Goal: Task Accomplishment & Management: Use online tool/utility

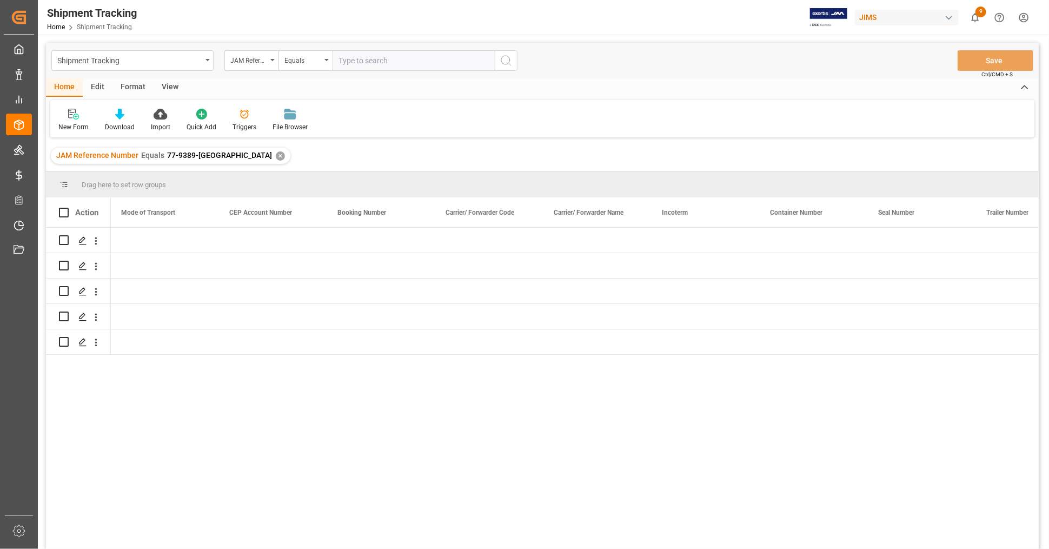
scroll to position [0, 1733]
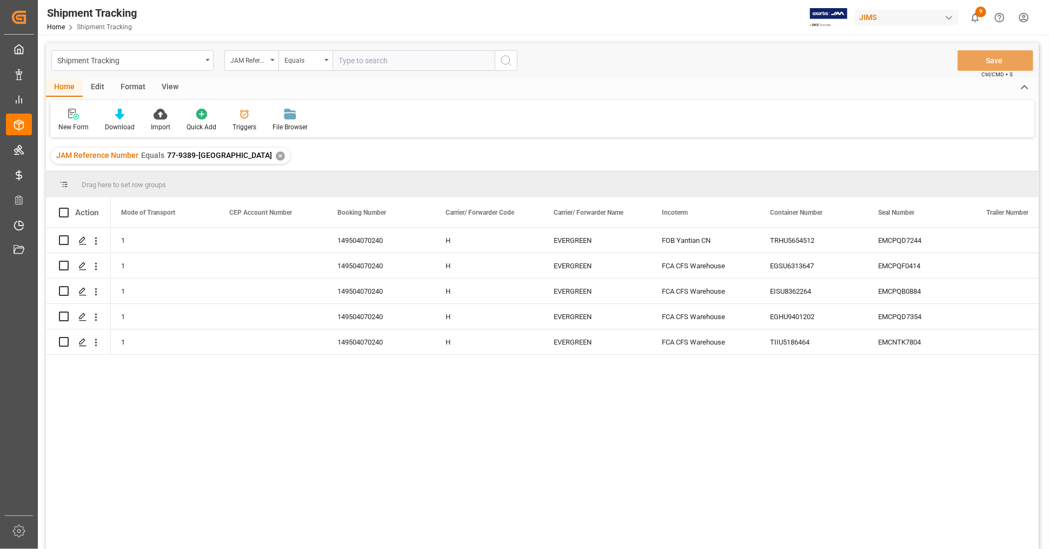
click at [276, 153] on div "✕" at bounding box center [280, 155] width 9 height 9
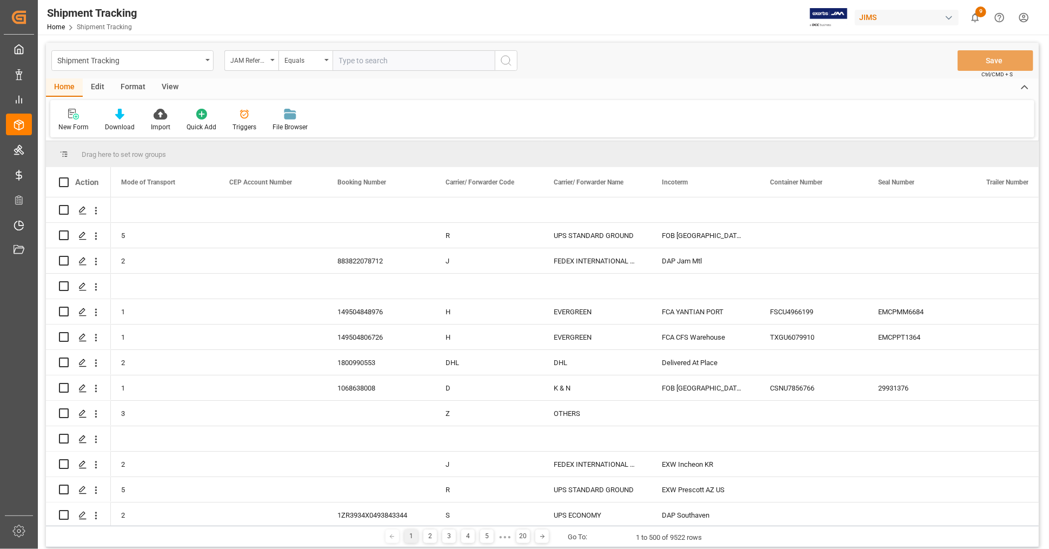
click at [408, 59] on input "text" at bounding box center [414, 60] width 162 height 21
type input "77-10759-us"
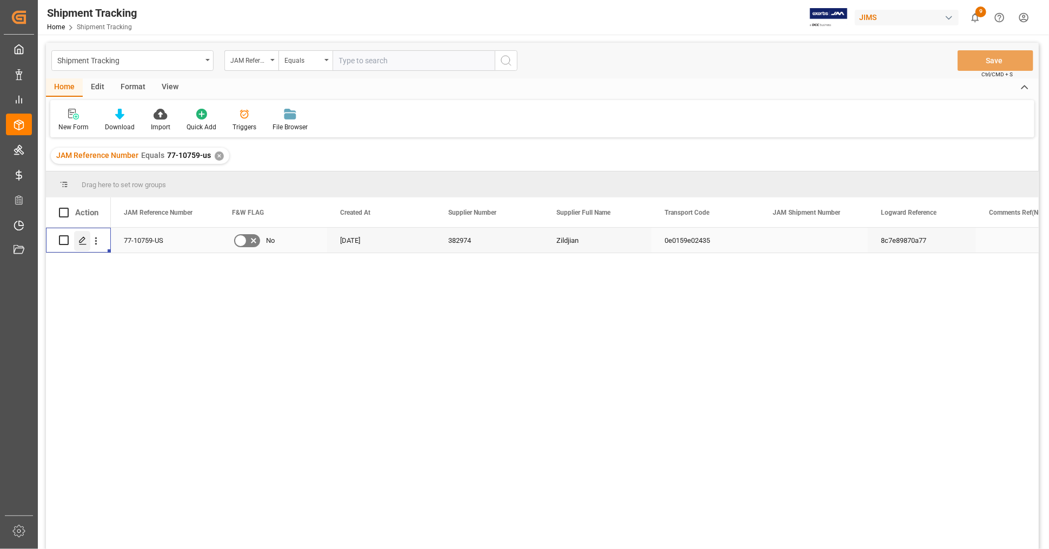
click at [82, 240] on icon "Press SPACE to select this row." at bounding box center [82, 240] width 9 height 9
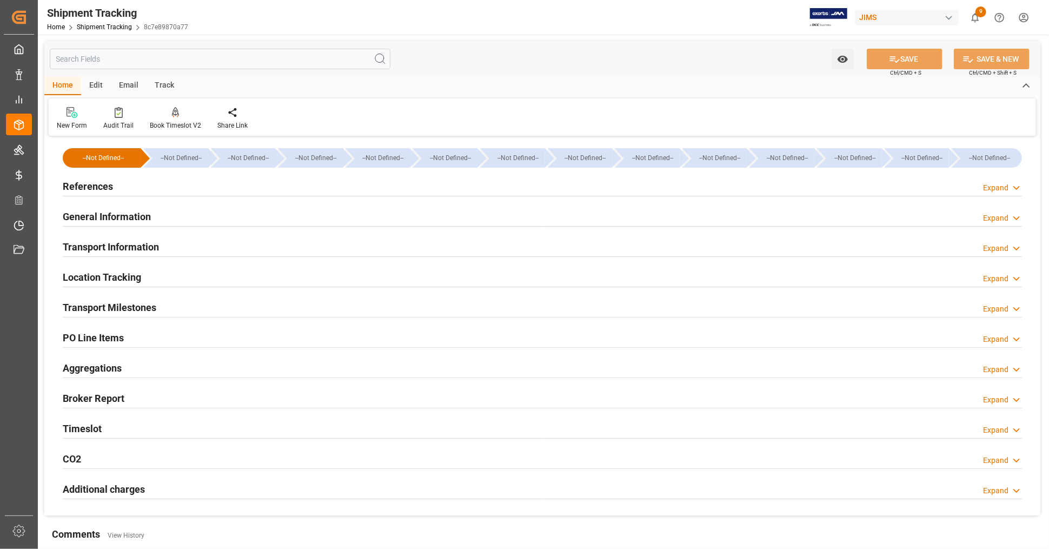
click at [94, 187] on h2 "References" at bounding box center [88, 186] width 50 height 15
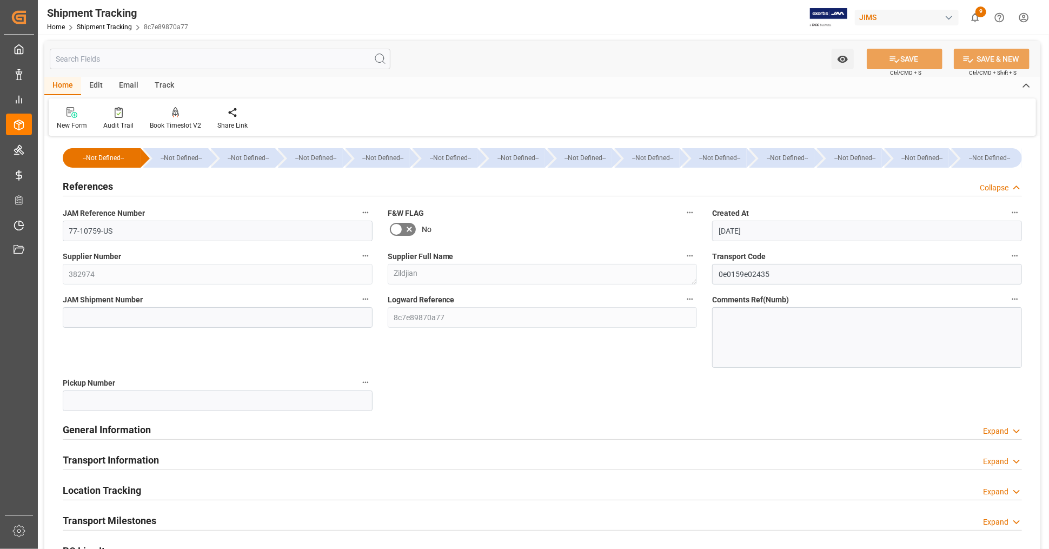
click at [97, 184] on h2 "References" at bounding box center [88, 186] width 50 height 15
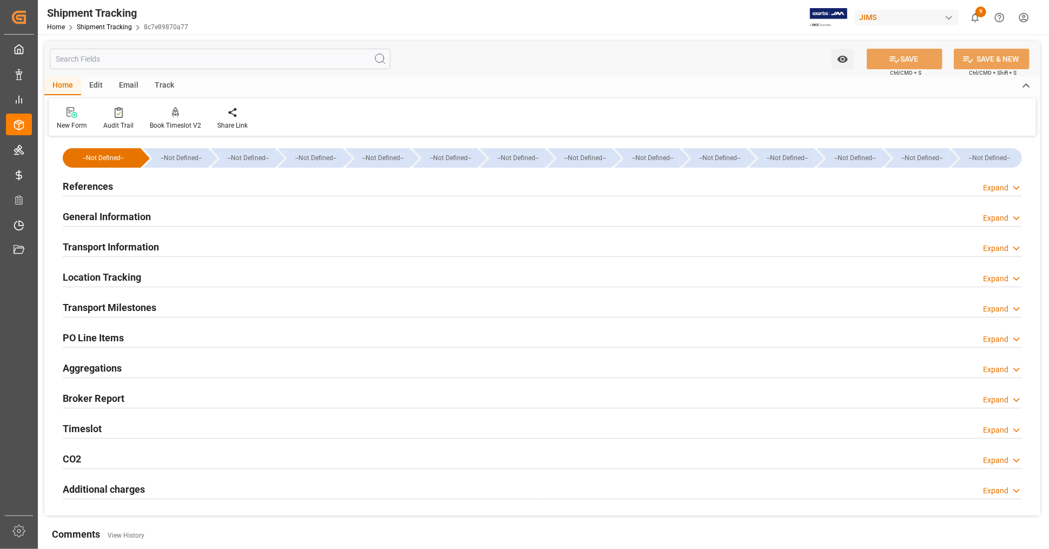
click at [126, 217] on h2 "General Information" at bounding box center [107, 216] width 88 height 15
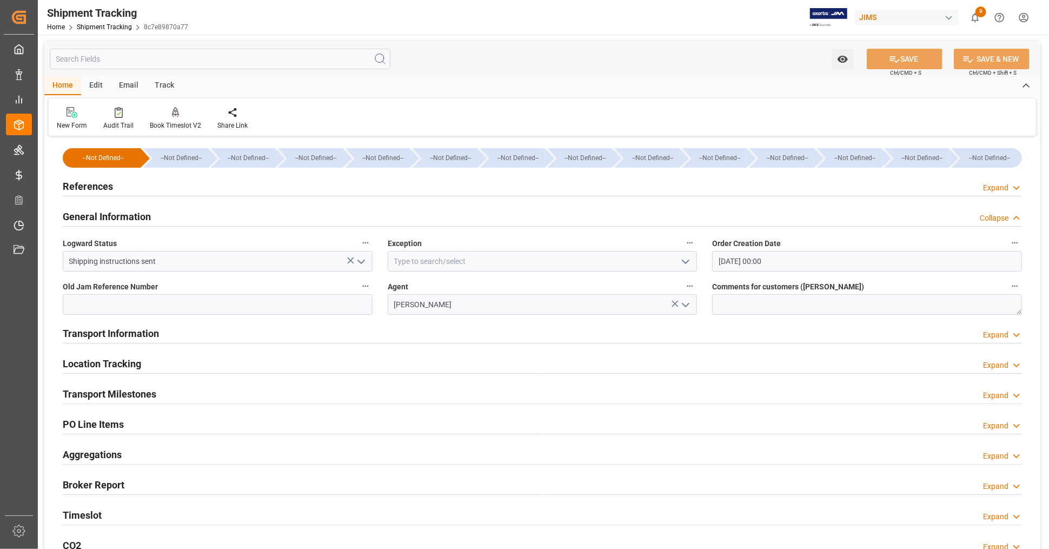
click at [115, 191] on div "References Expand" at bounding box center [542, 185] width 959 height 21
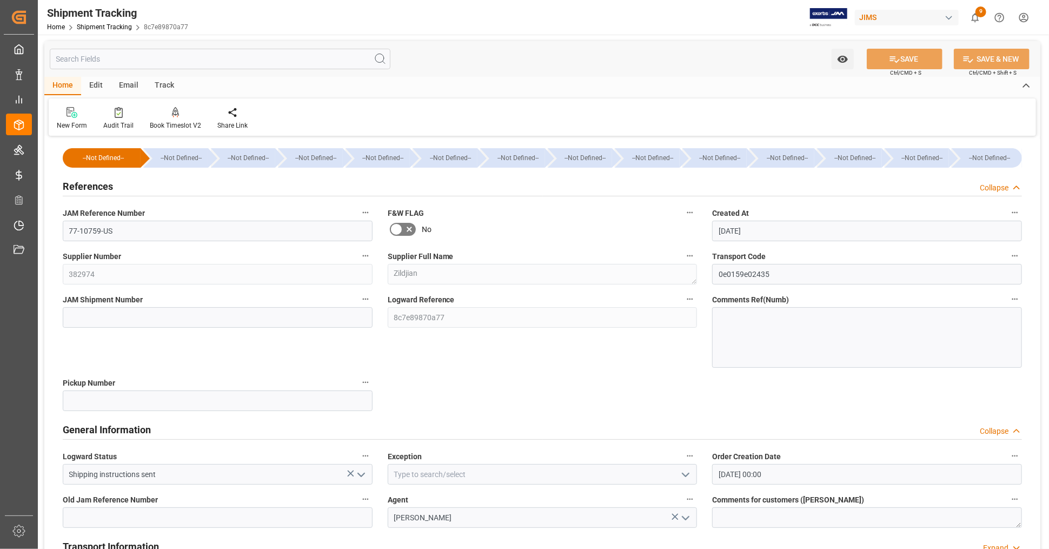
click at [115, 189] on div "References Collapse" at bounding box center [542, 185] width 959 height 21
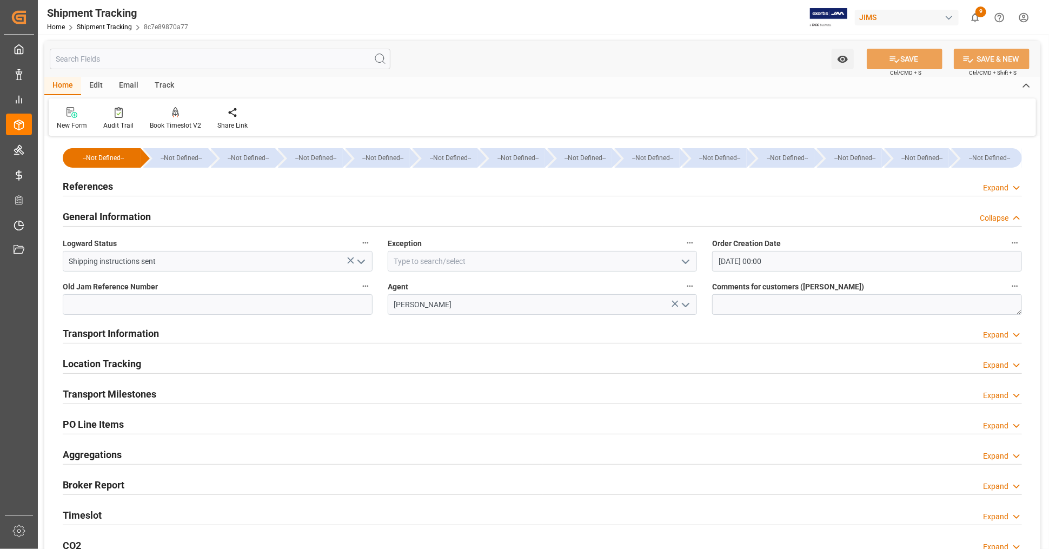
click at [150, 213] on h2 "General Information" at bounding box center [107, 216] width 88 height 15
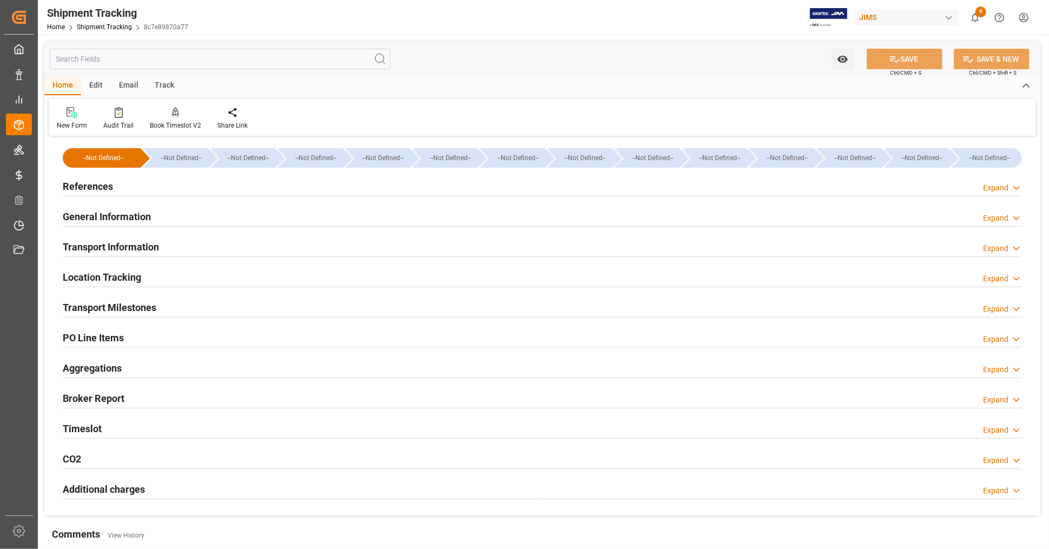
click at [154, 242] on h2 "Transport Information" at bounding box center [111, 247] width 96 height 15
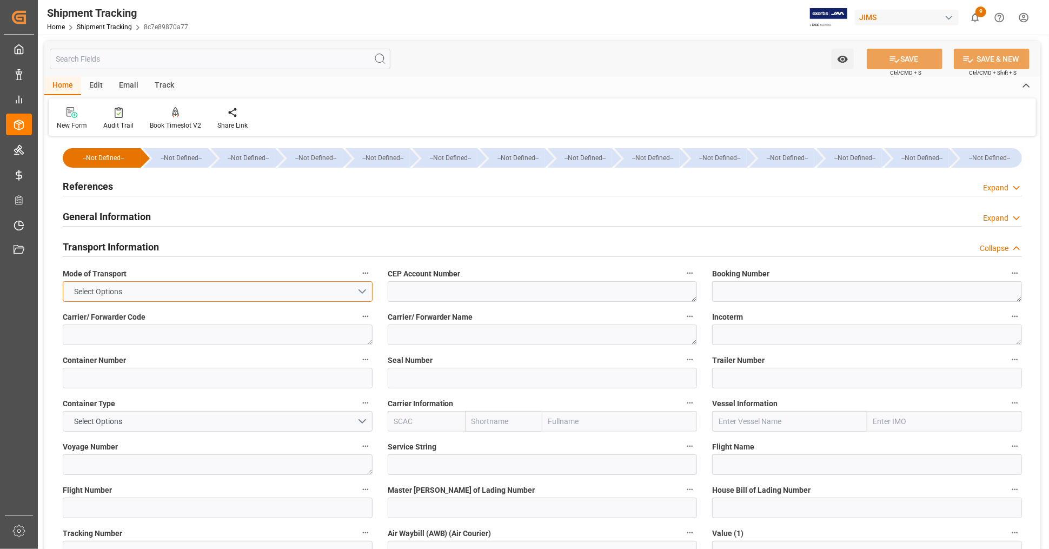
click at [359, 295] on button "Select Options" at bounding box center [218, 291] width 310 height 21
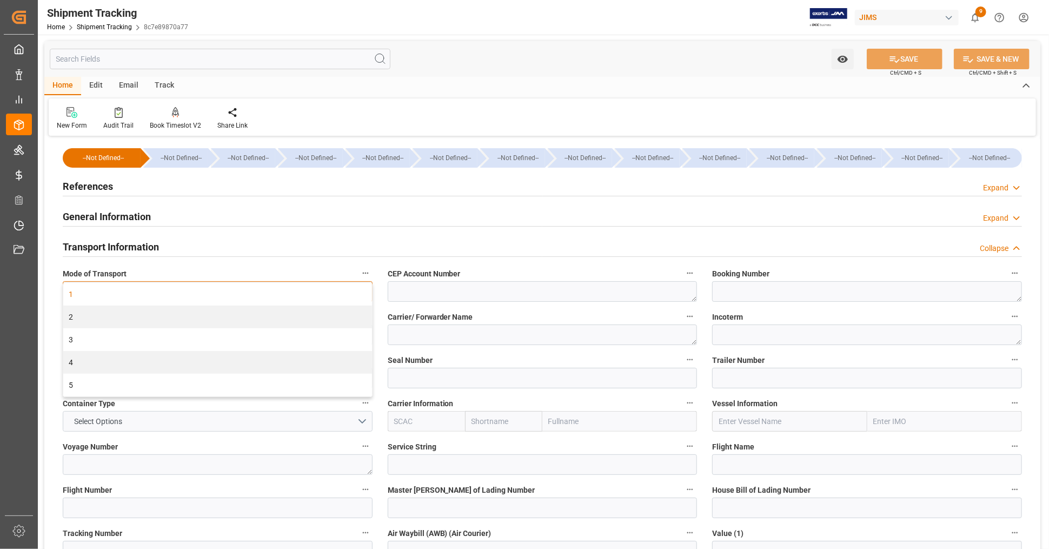
click at [361, 292] on div "1" at bounding box center [217, 294] width 309 height 23
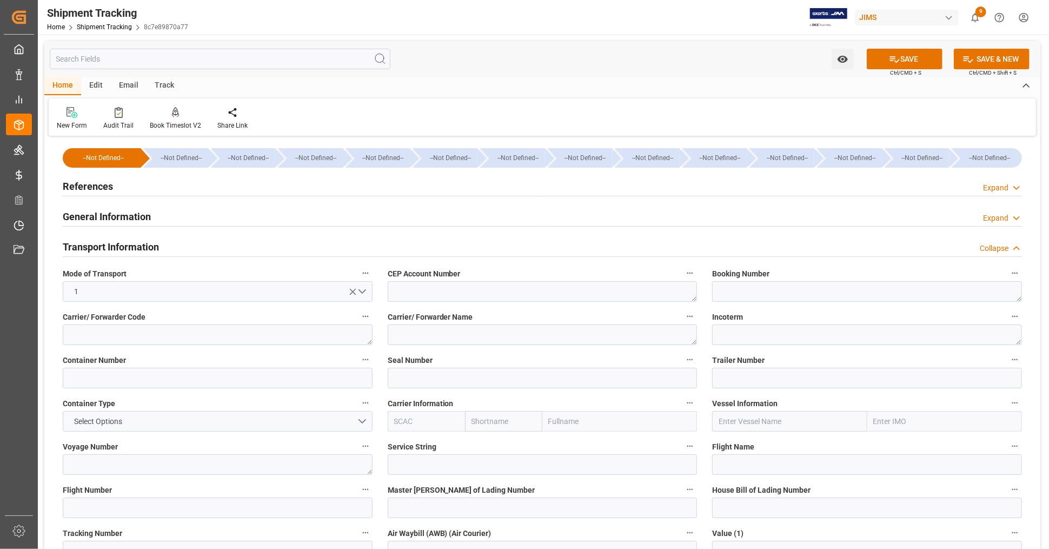
click at [154, 242] on h2 "Transport Information" at bounding box center [111, 247] width 96 height 15
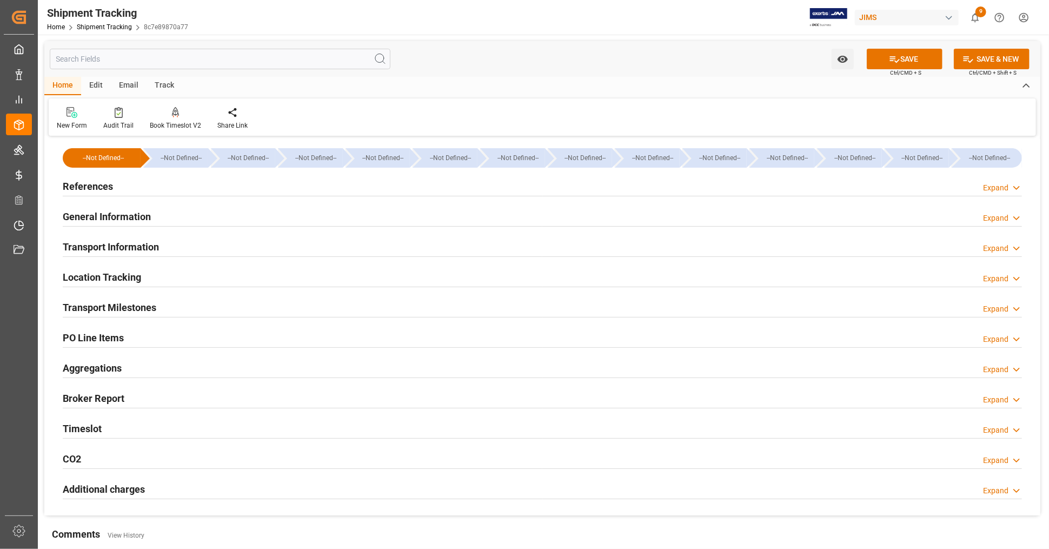
click at [151, 277] on div "Location Tracking Expand" at bounding box center [542, 276] width 959 height 21
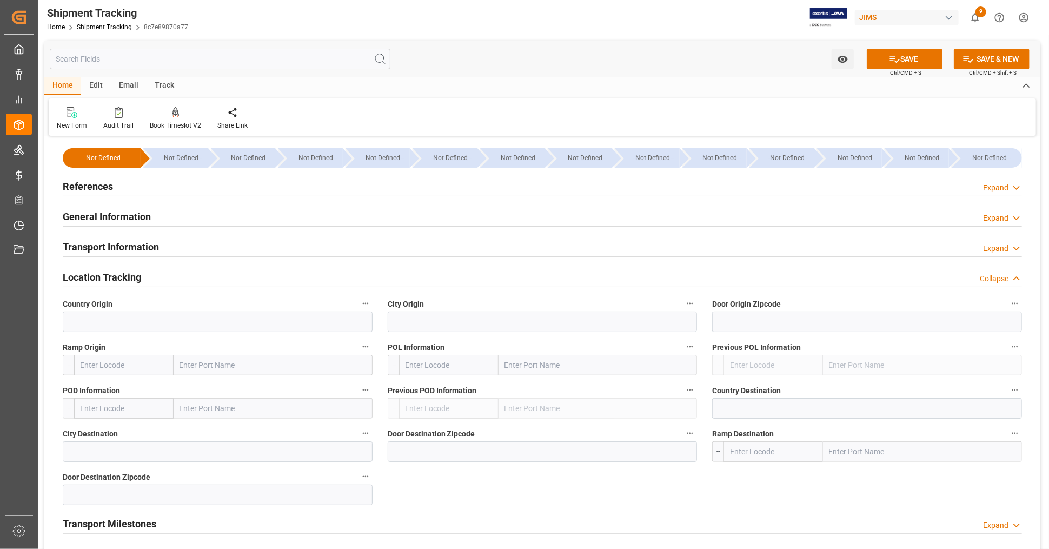
click at [151, 277] on div "Location Tracking Collapse" at bounding box center [542, 276] width 959 height 21
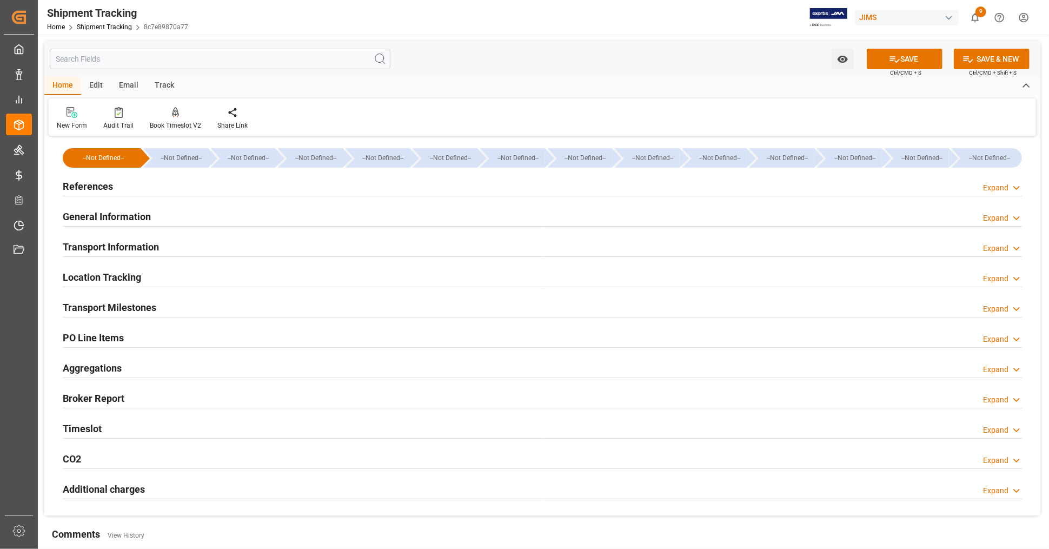
click at [152, 299] on div "Transport Milestones" at bounding box center [110, 306] width 94 height 21
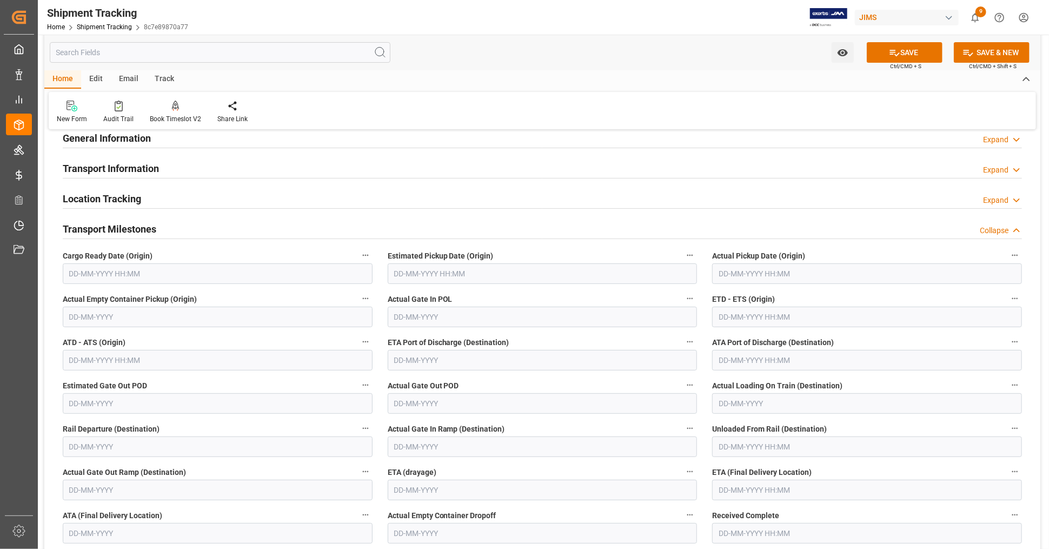
scroll to position [60, 0]
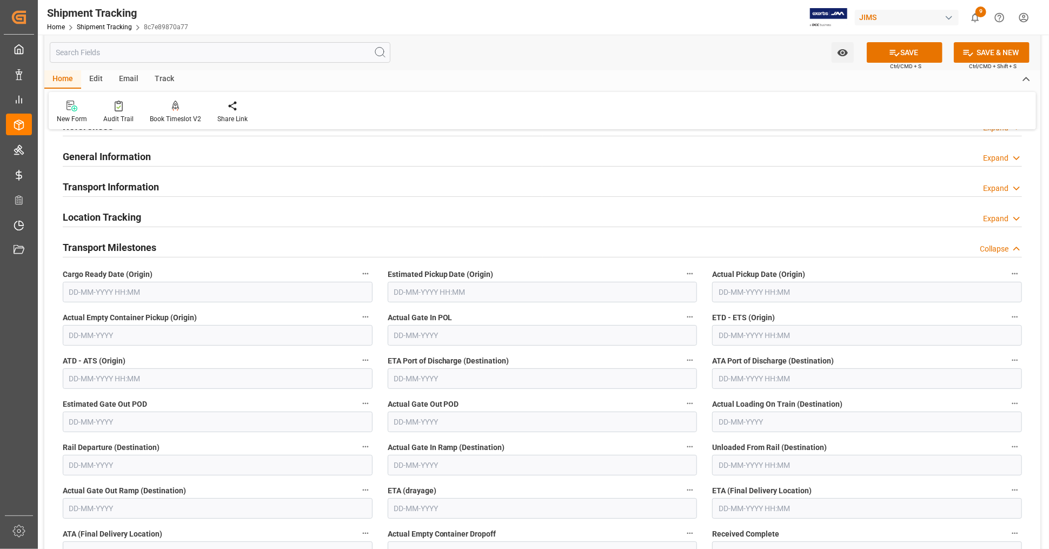
click at [129, 247] on h2 "Transport Milestones" at bounding box center [110, 247] width 94 height 15
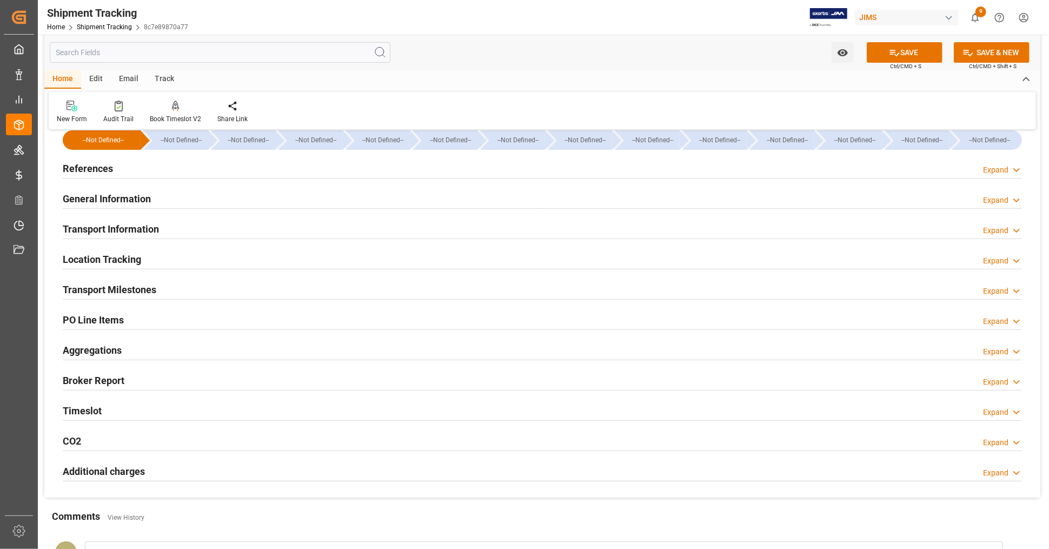
scroll to position [0, 0]
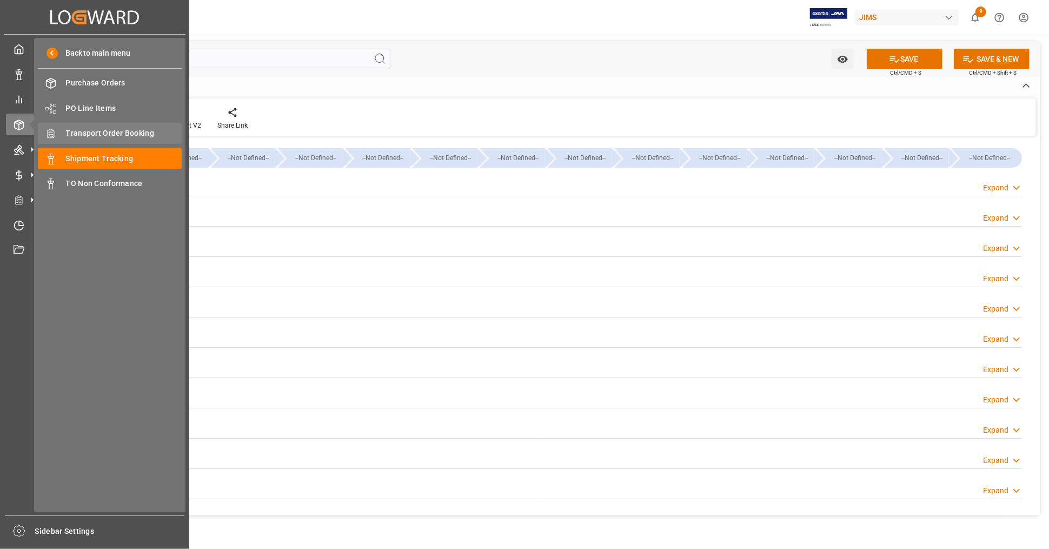
click at [112, 127] on div "Transport Order Booking Transport Order Booking" at bounding box center [110, 133] width 144 height 21
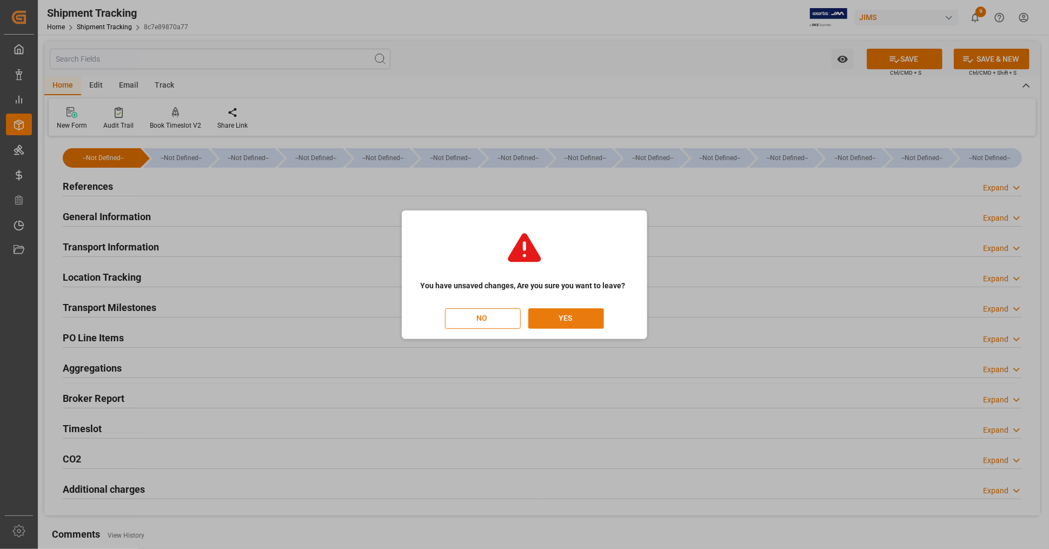
click at [591, 321] on button "YES" at bounding box center [566, 318] width 76 height 21
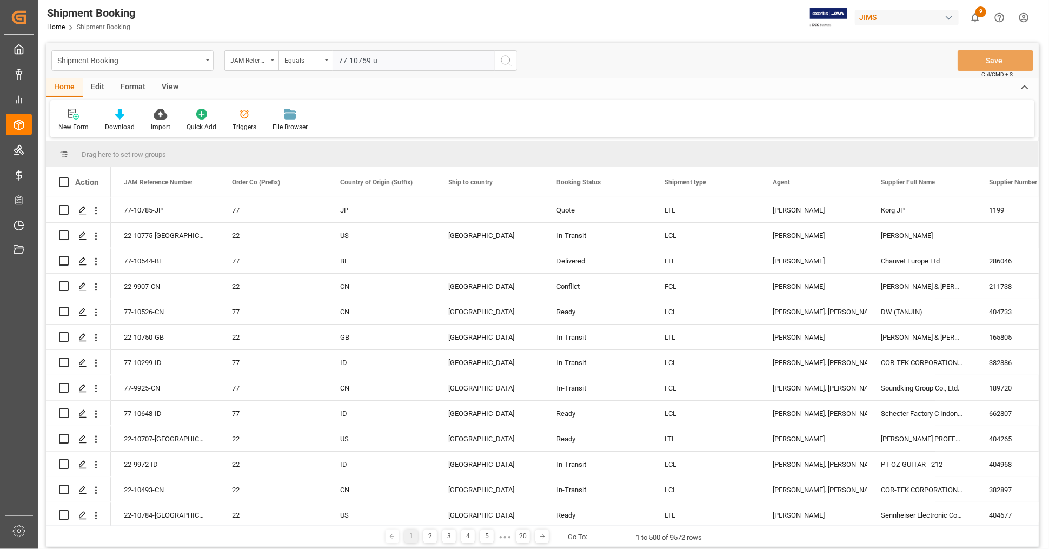
type input "77-10759-us"
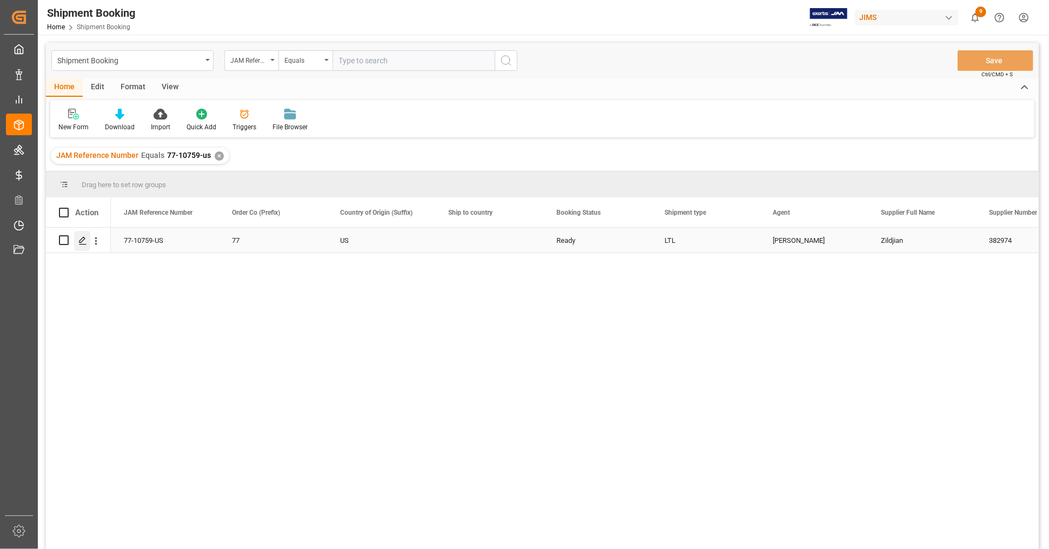
click at [83, 240] on polygon "Press SPACE to select this row." at bounding box center [82, 239] width 5 height 5
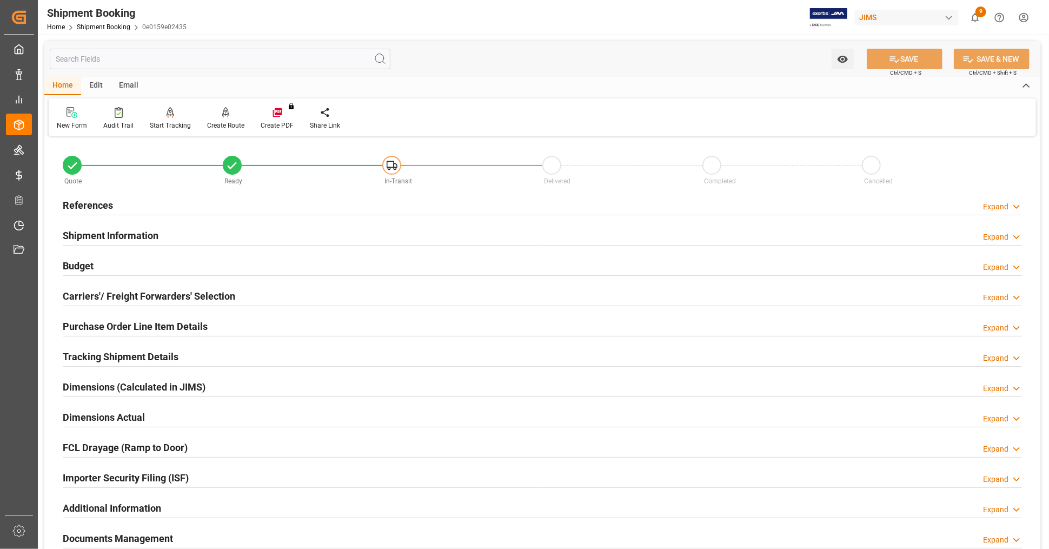
click at [112, 204] on div "References Expand" at bounding box center [542, 204] width 959 height 21
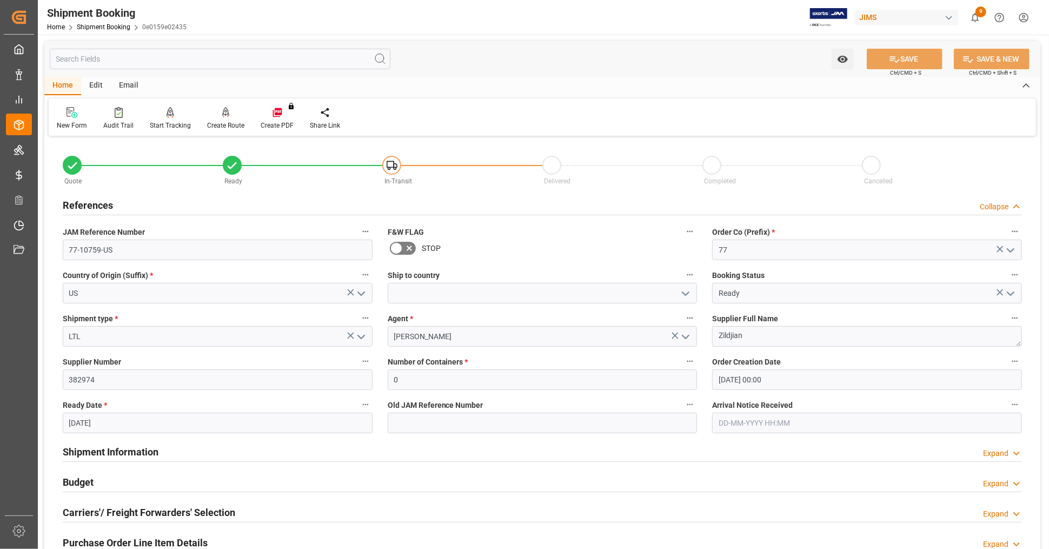
click at [112, 204] on div "References Collapse" at bounding box center [542, 204] width 959 height 21
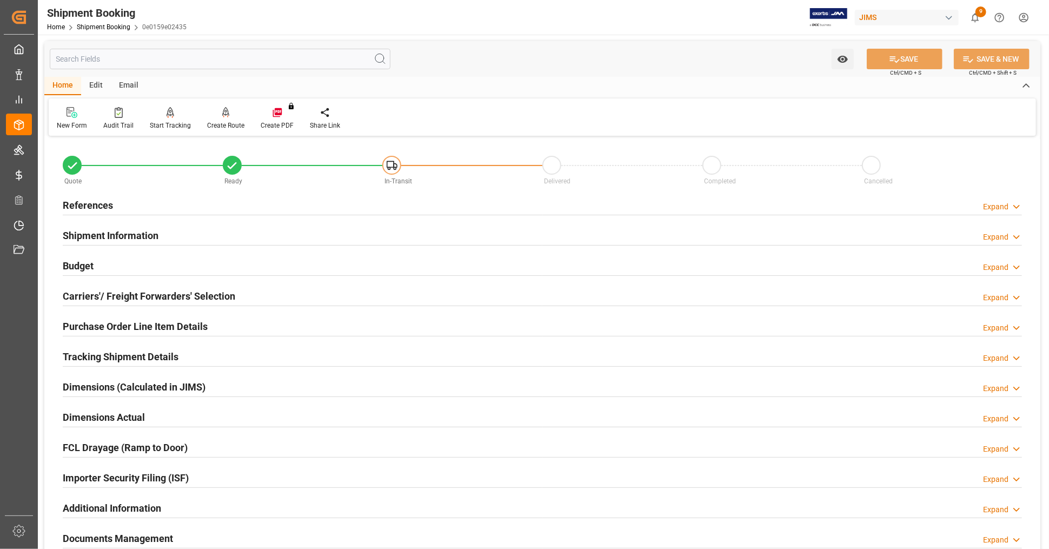
click at [121, 233] on h2 "Shipment Information" at bounding box center [111, 235] width 96 height 15
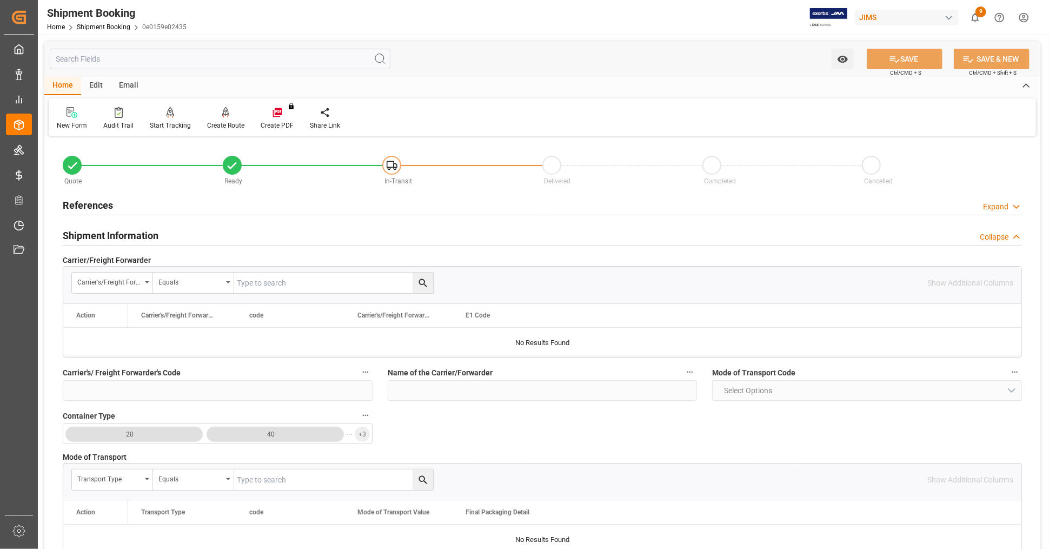
click at [121, 233] on h2 "Shipment Information" at bounding box center [111, 235] width 96 height 15
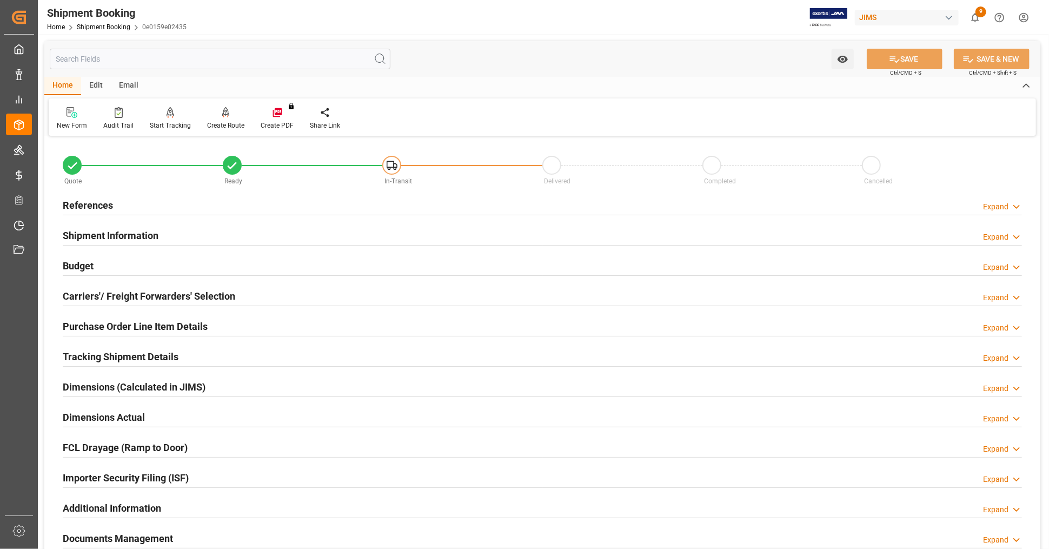
click at [118, 261] on div "Budget Expand" at bounding box center [542, 265] width 959 height 21
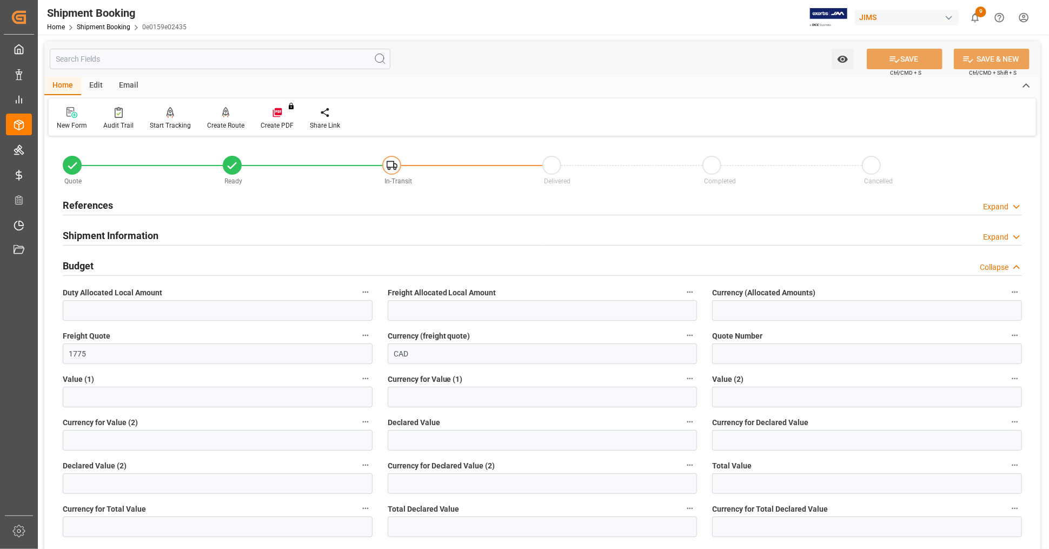
click at [118, 261] on div "Budget Collapse" at bounding box center [542, 265] width 959 height 21
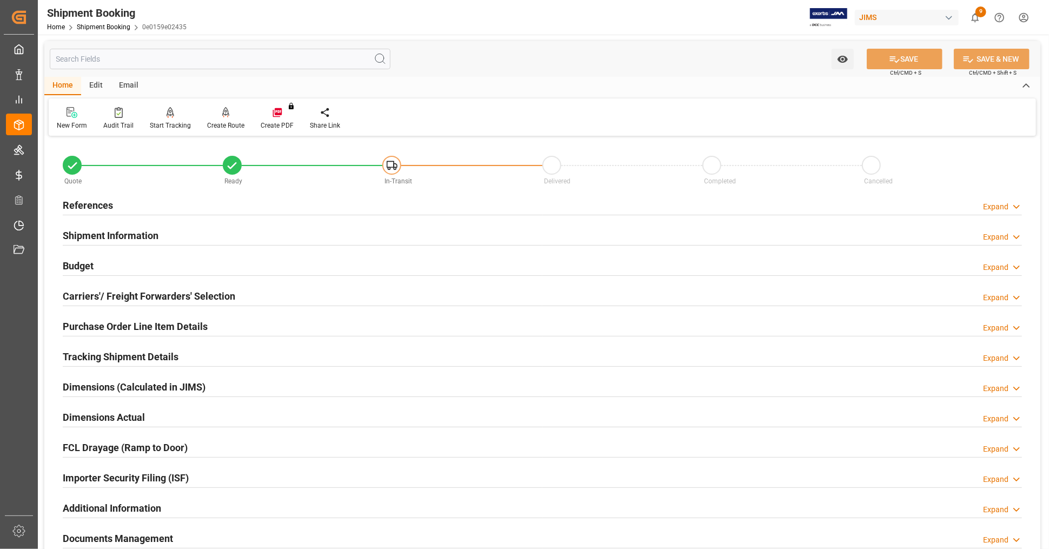
click at [120, 297] on h2 "Carriers'/ Freight Forwarders' Selection" at bounding box center [149, 296] width 173 height 15
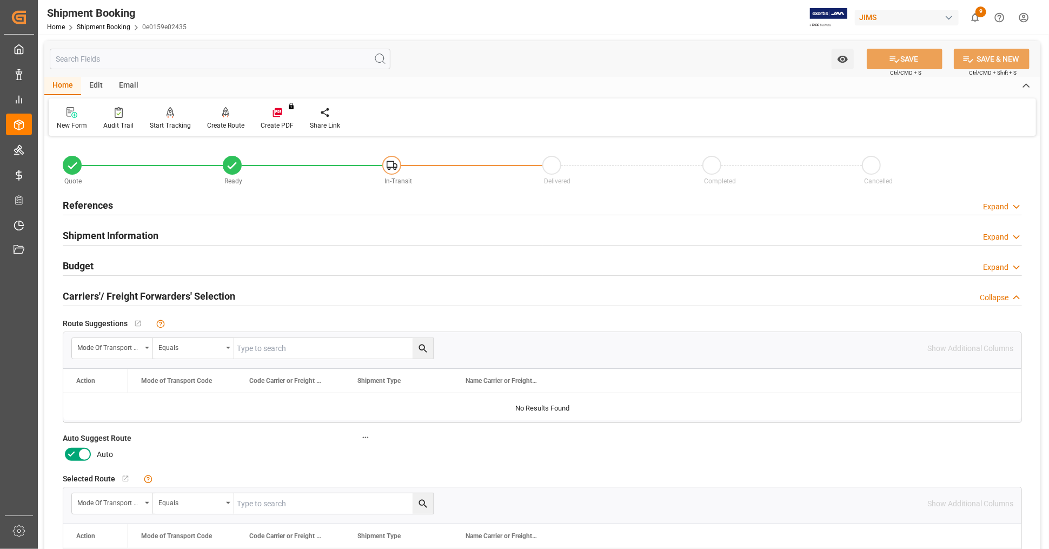
click at [82, 456] on icon at bounding box center [84, 454] width 13 height 13
click at [0, 0] on input "checkbox" at bounding box center [0, 0] width 0 height 0
click at [906, 61] on button "SAVE" at bounding box center [905, 59] width 76 height 21
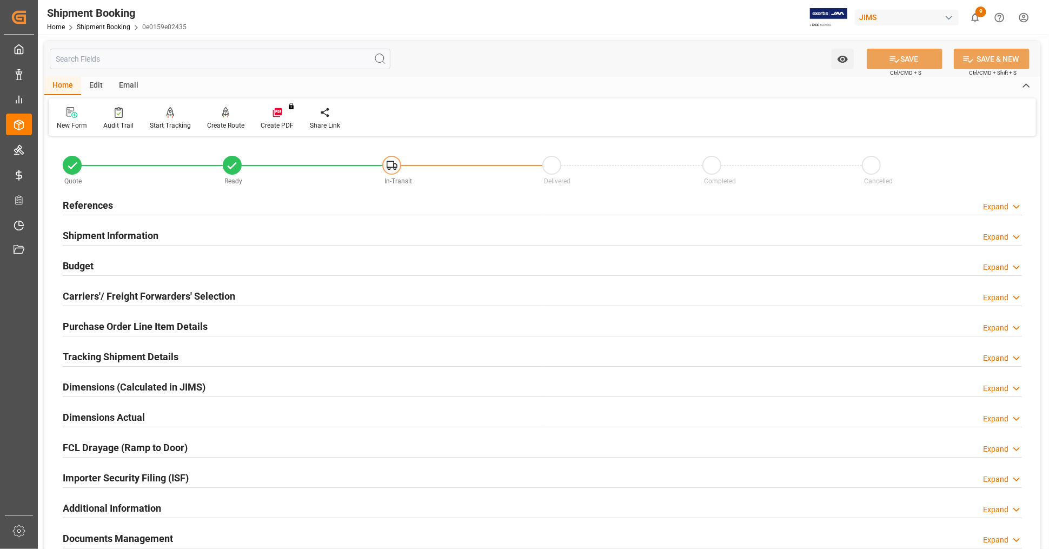
click at [181, 290] on h2 "Carriers'/ Freight Forwarders' Selection" at bounding box center [149, 296] width 173 height 15
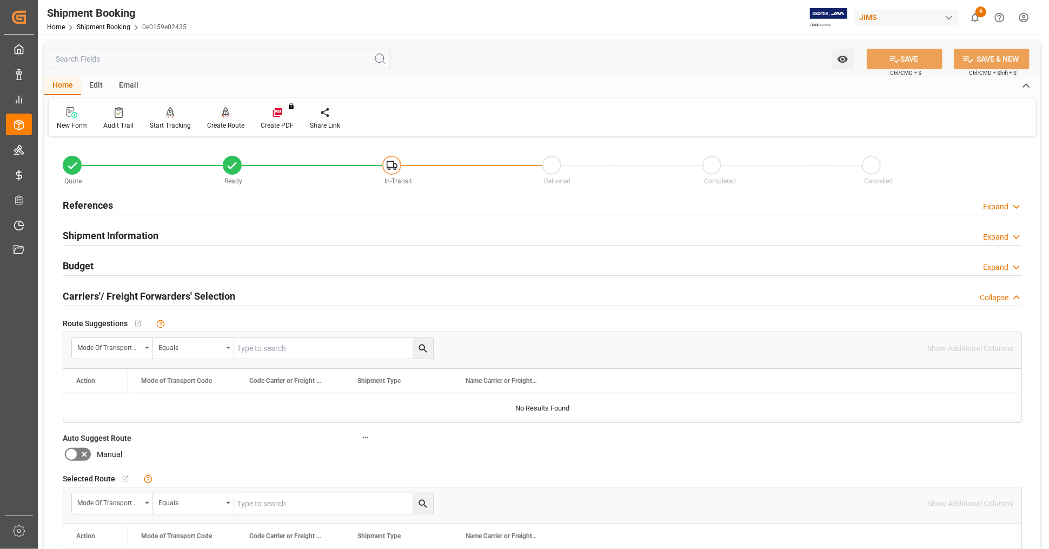
click at [223, 116] on icon at bounding box center [226, 111] width 8 height 9
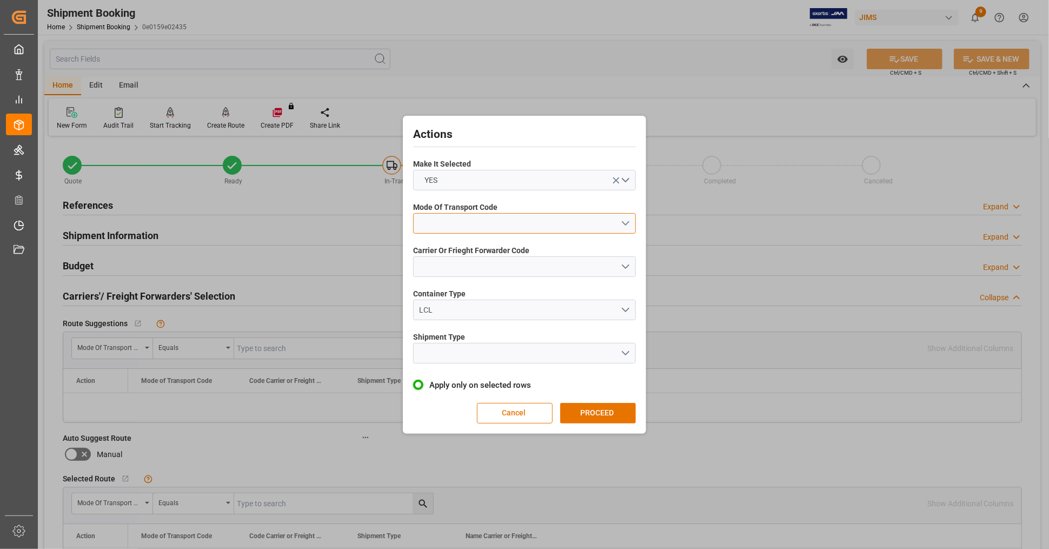
click at [478, 227] on button "open menu" at bounding box center [524, 223] width 223 height 21
click at [471, 270] on div "3- TRUCKR" at bounding box center [525, 271] width 222 height 23
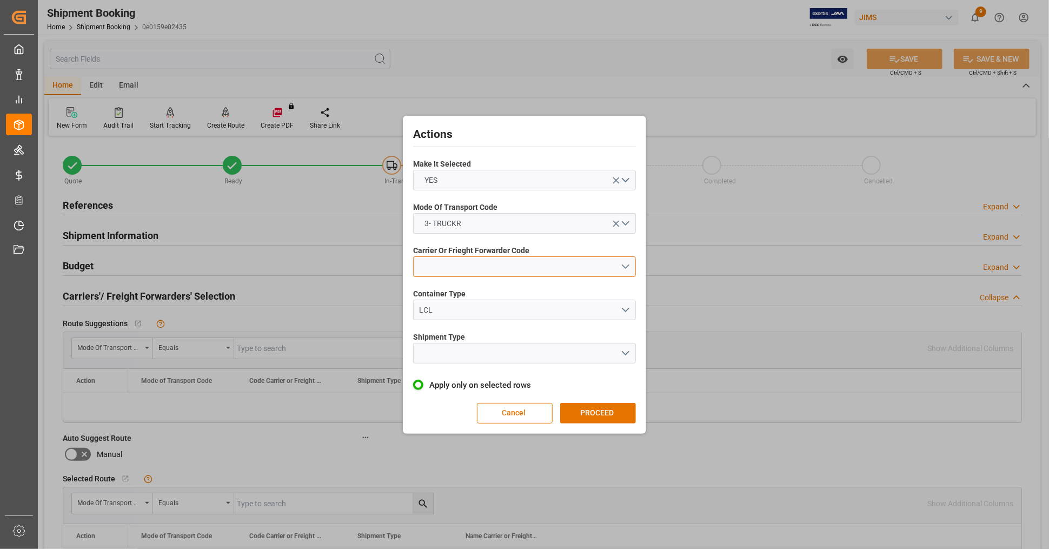
click at [480, 264] on button "open menu" at bounding box center [524, 266] width 223 height 21
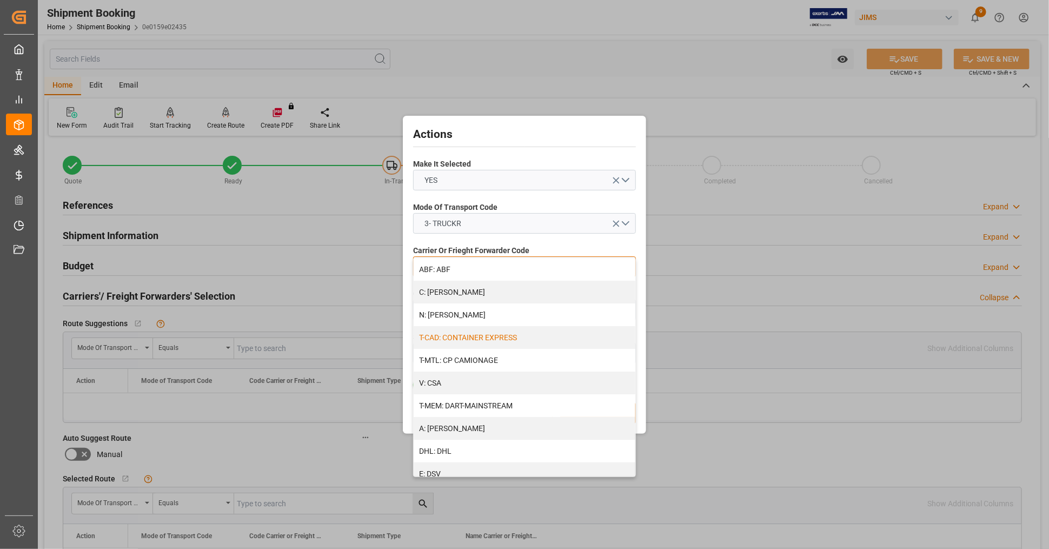
scroll to position [240, 0]
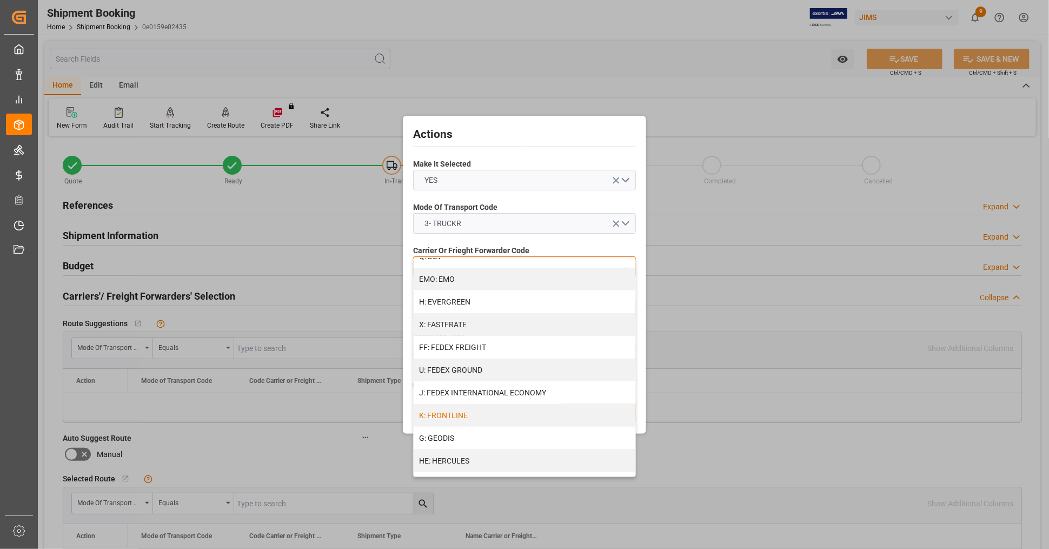
click at [476, 408] on div "K: FRONTLINE" at bounding box center [525, 415] width 222 height 23
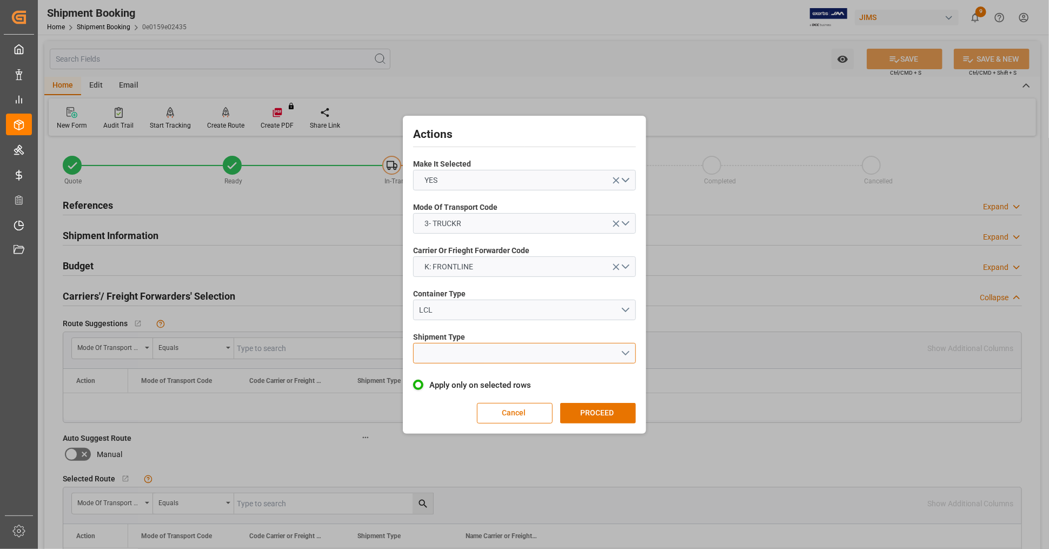
click at [476, 358] on button "open menu" at bounding box center [524, 353] width 223 height 21
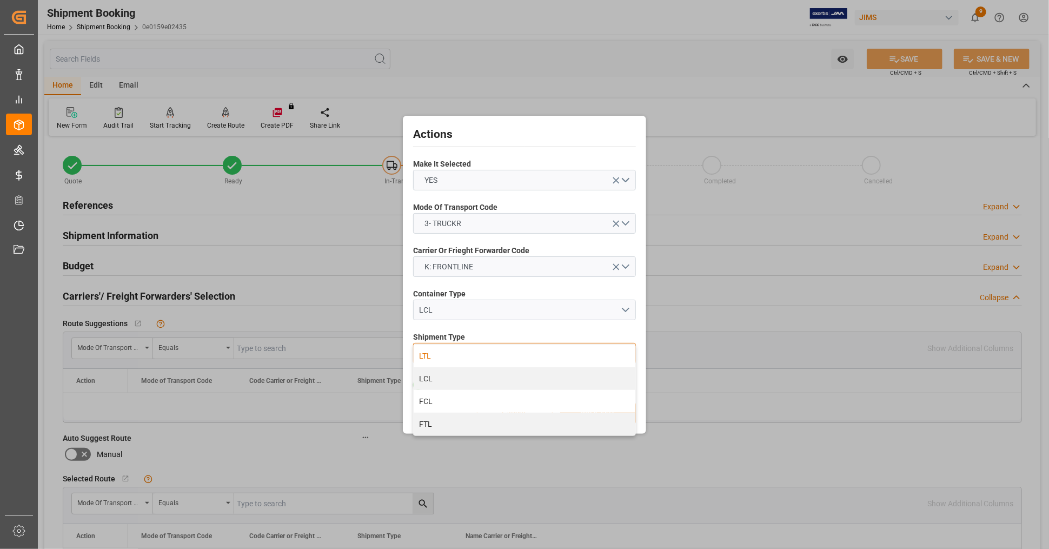
click at [444, 359] on div "LTL" at bounding box center [525, 356] width 222 height 23
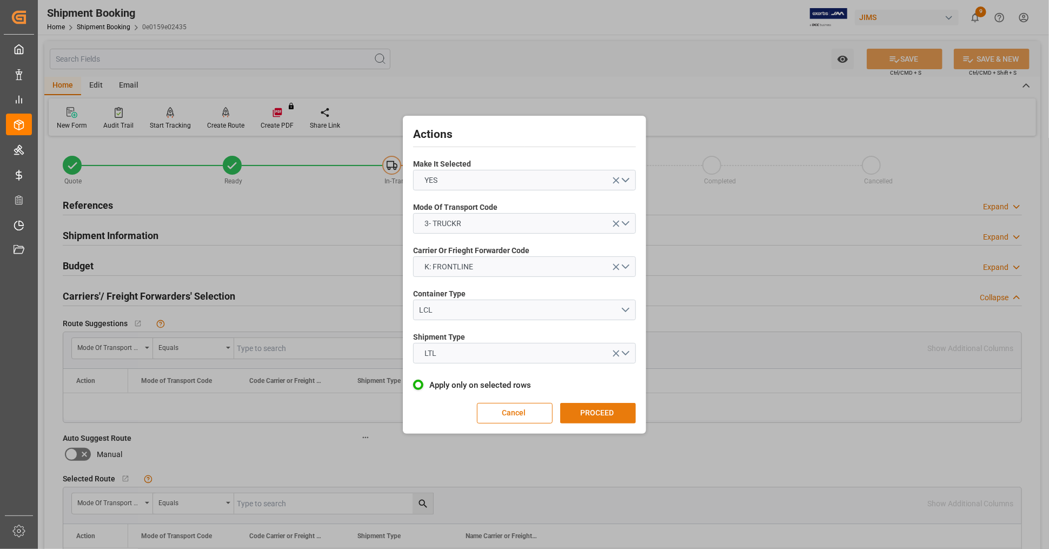
click at [597, 419] on button "PROCEED" at bounding box center [598, 413] width 76 height 21
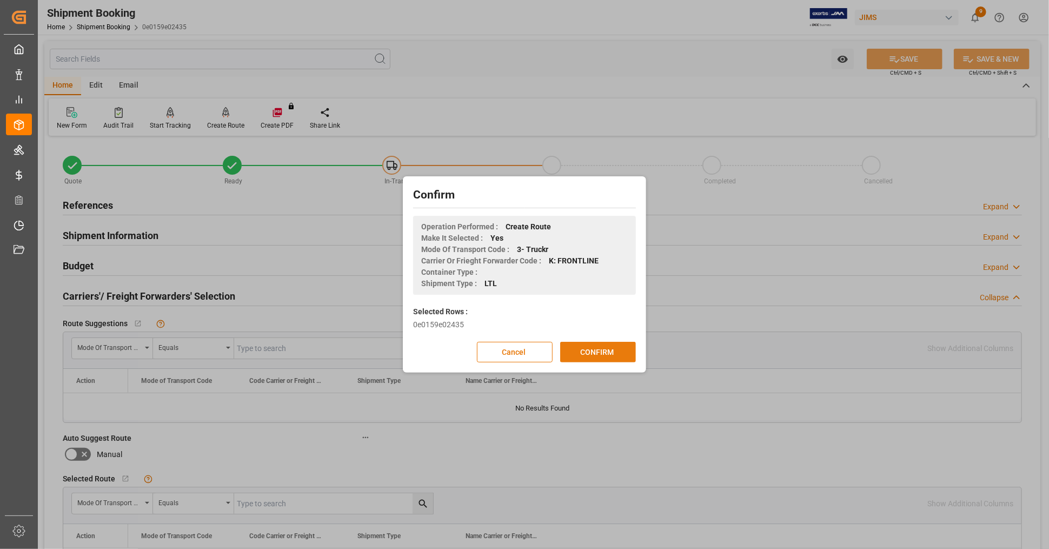
click at [586, 354] on button "CONFIRM" at bounding box center [598, 352] width 76 height 21
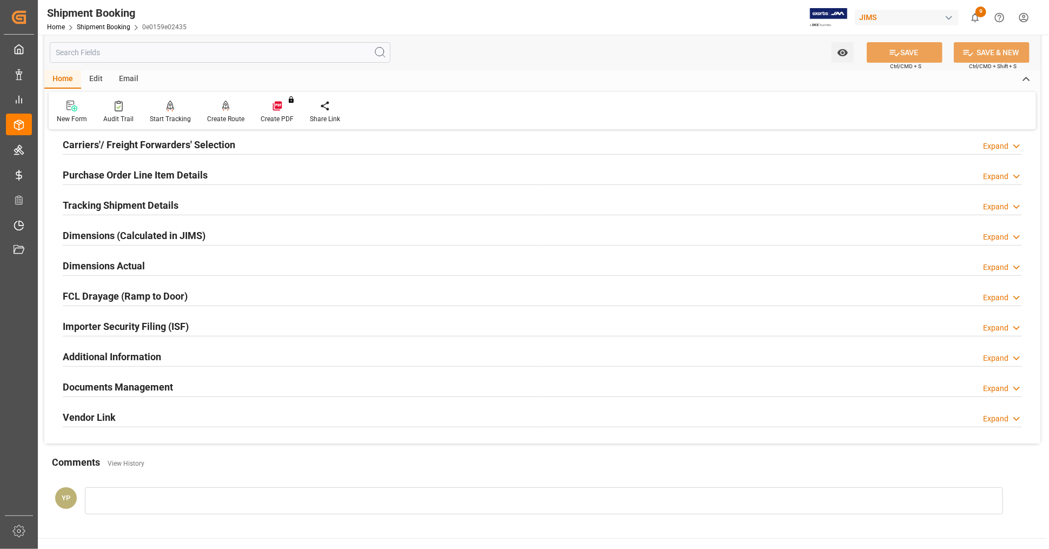
scroll to position [60, 0]
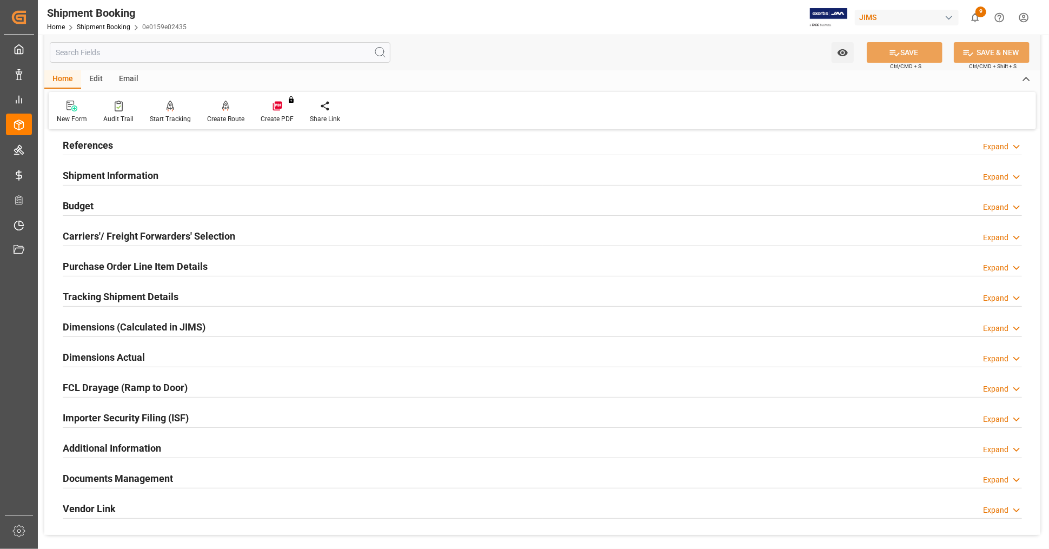
click at [151, 231] on h2 "Carriers'/ Freight Forwarders' Selection" at bounding box center [149, 236] width 173 height 15
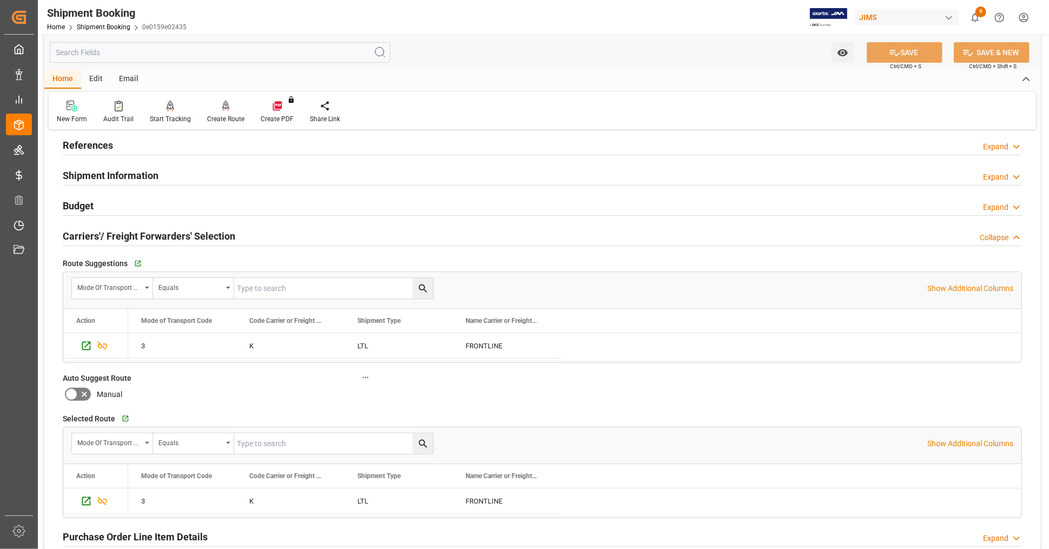
click at [151, 232] on h2 "Carriers'/ Freight Forwarders' Selection" at bounding box center [149, 236] width 173 height 15
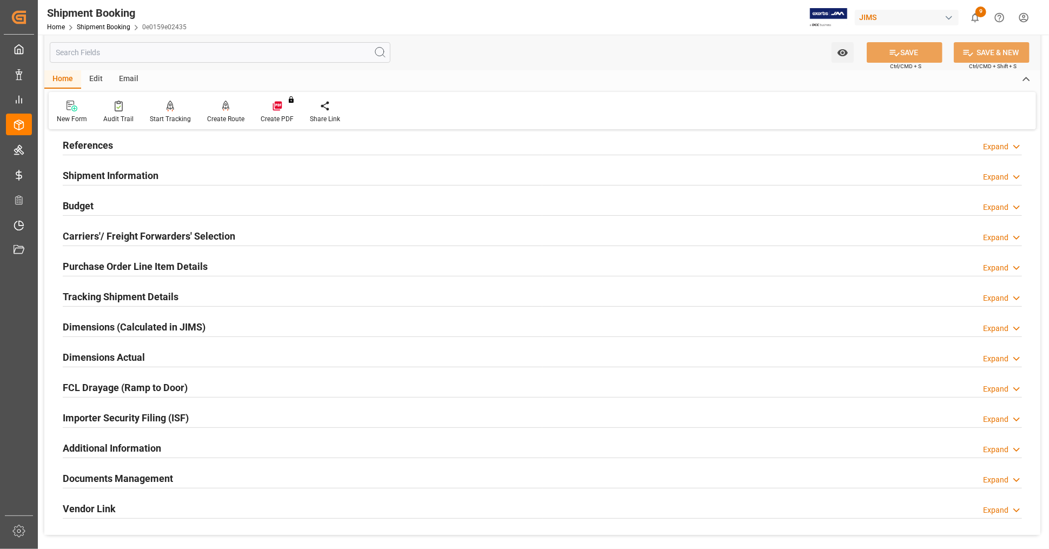
click at [156, 263] on h2 "Purchase Order Line Item Details" at bounding box center [135, 266] width 145 height 15
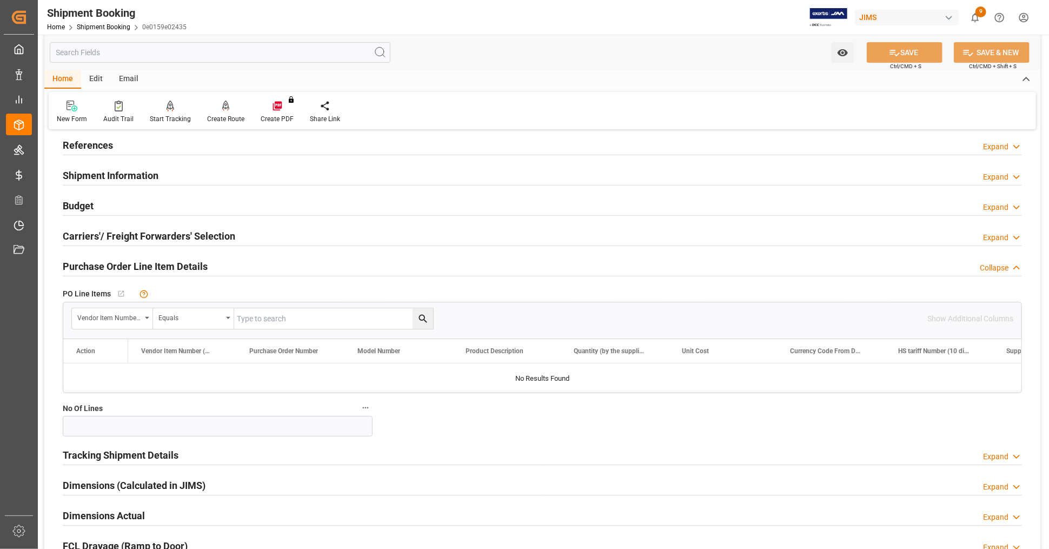
click at [156, 263] on h2 "Purchase Order Line Item Details" at bounding box center [135, 266] width 145 height 15
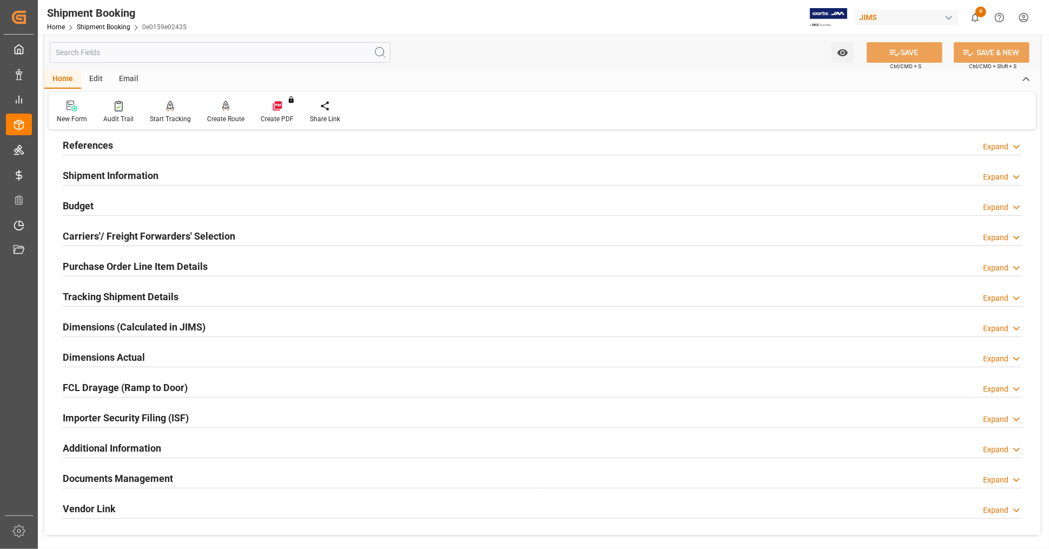
click at [156, 292] on h2 "Tracking Shipment Details" at bounding box center [121, 296] width 116 height 15
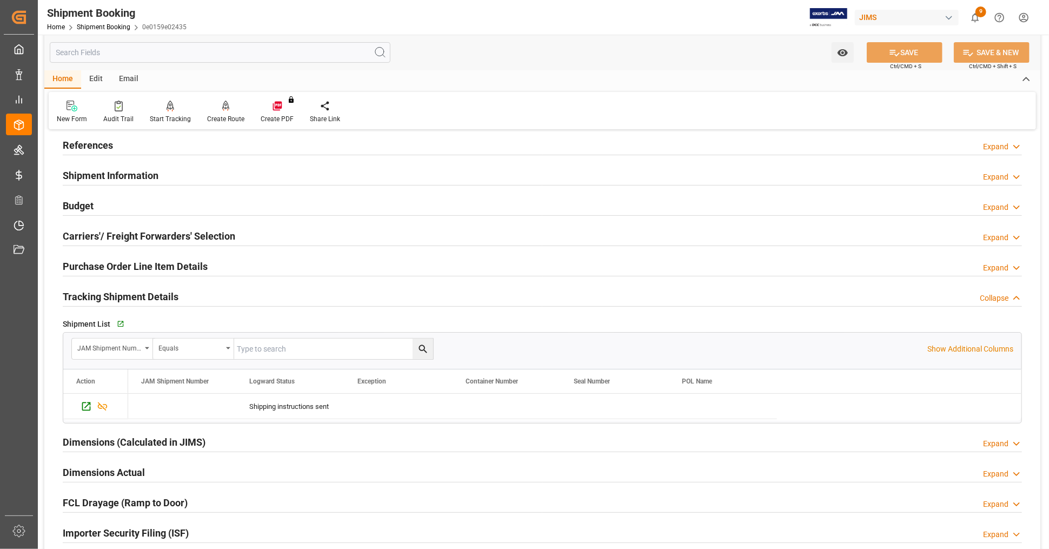
click at [156, 292] on h2 "Tracking Shipment Details" at bounding box center [121, 296] width 116 height 15
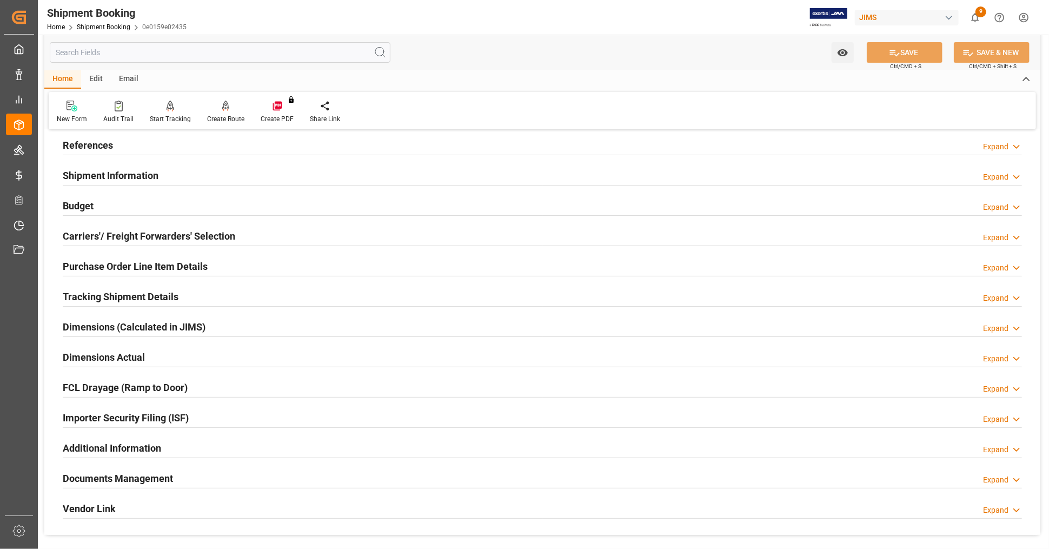
click at [150, 325] on h2 "Dimensions (Calculated in JIMS)" at bounding box center [134, 327] width 143 height 15
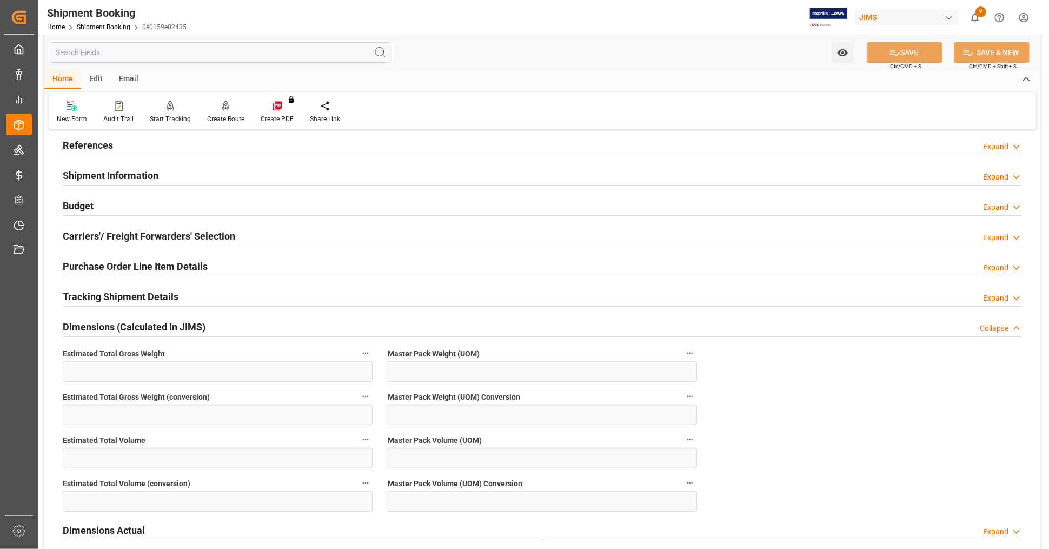
click at [150, 325] on h2 "Dimensions (Calculated in JIMS)" at bounding box center [134, 327] width 143 height 15
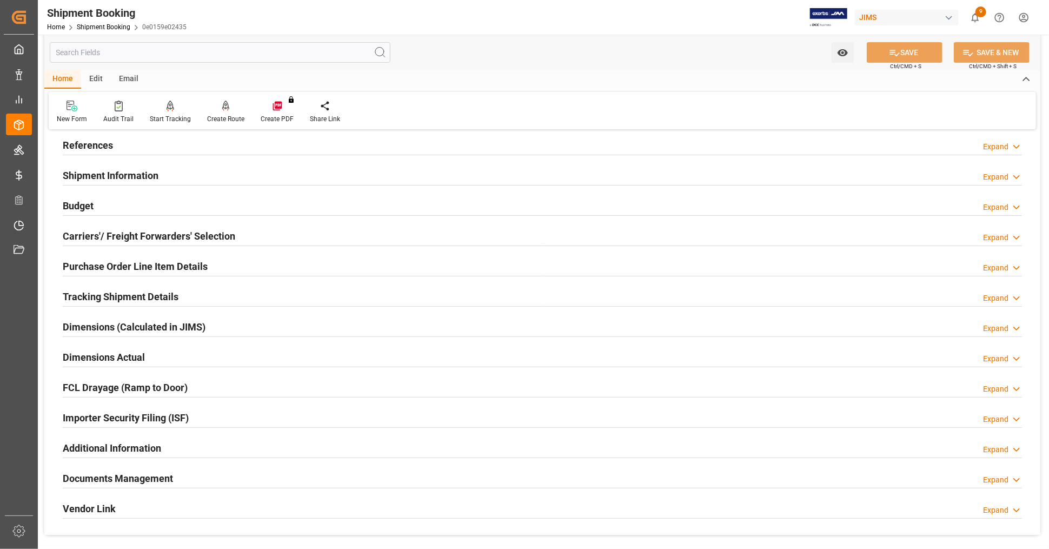
click at [150, 325] on h2 "Dimensions (Calculated in JIMS)" at bounding box center [134, 327] width 143 height 15
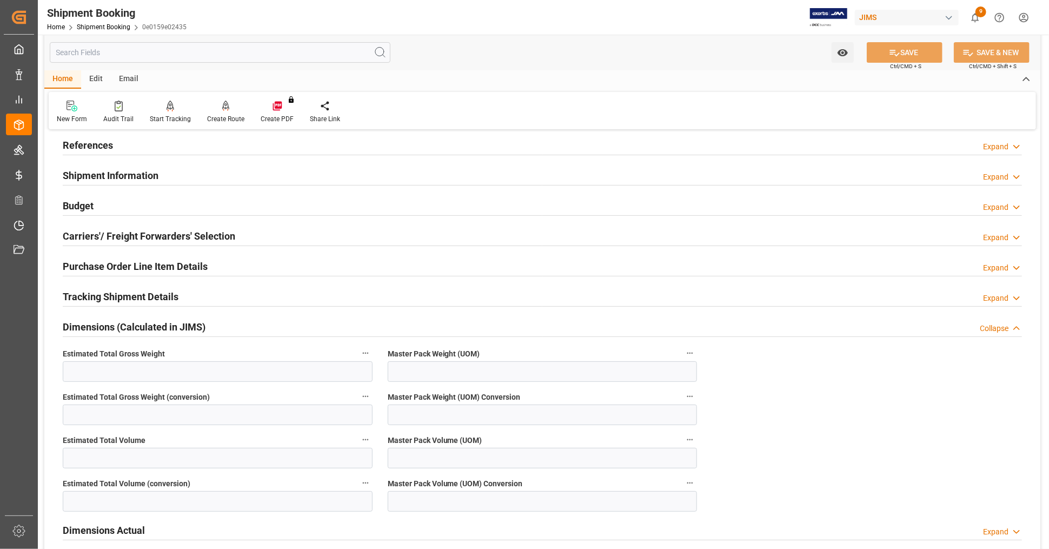
click at [169, 324] on h2 "Dimensions (Calculated in JIMS)" at bounding box center [134, 327] width 143 height 15
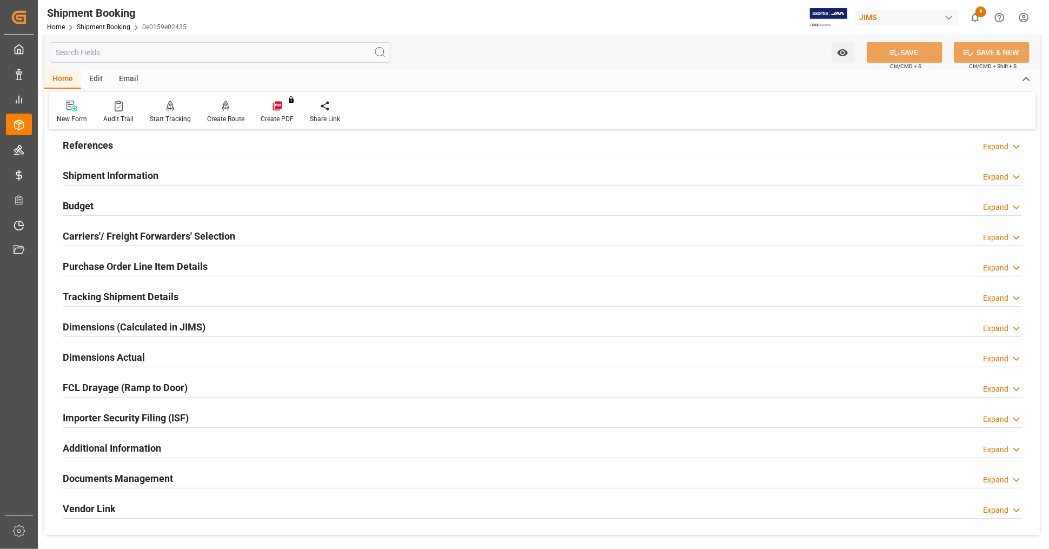
click at [144, 355] on h2 "Dimensions Actual" at bounding box center [104, 357] width 82 height 15
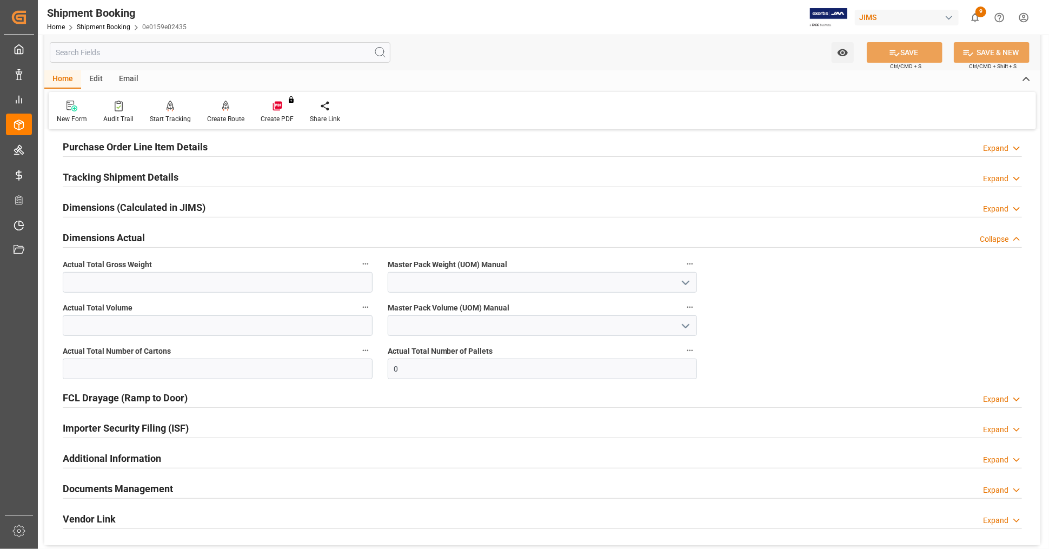
scroll to position [180, 0]
